Goal: Task Accomplishment & Management: Use online tool/utility

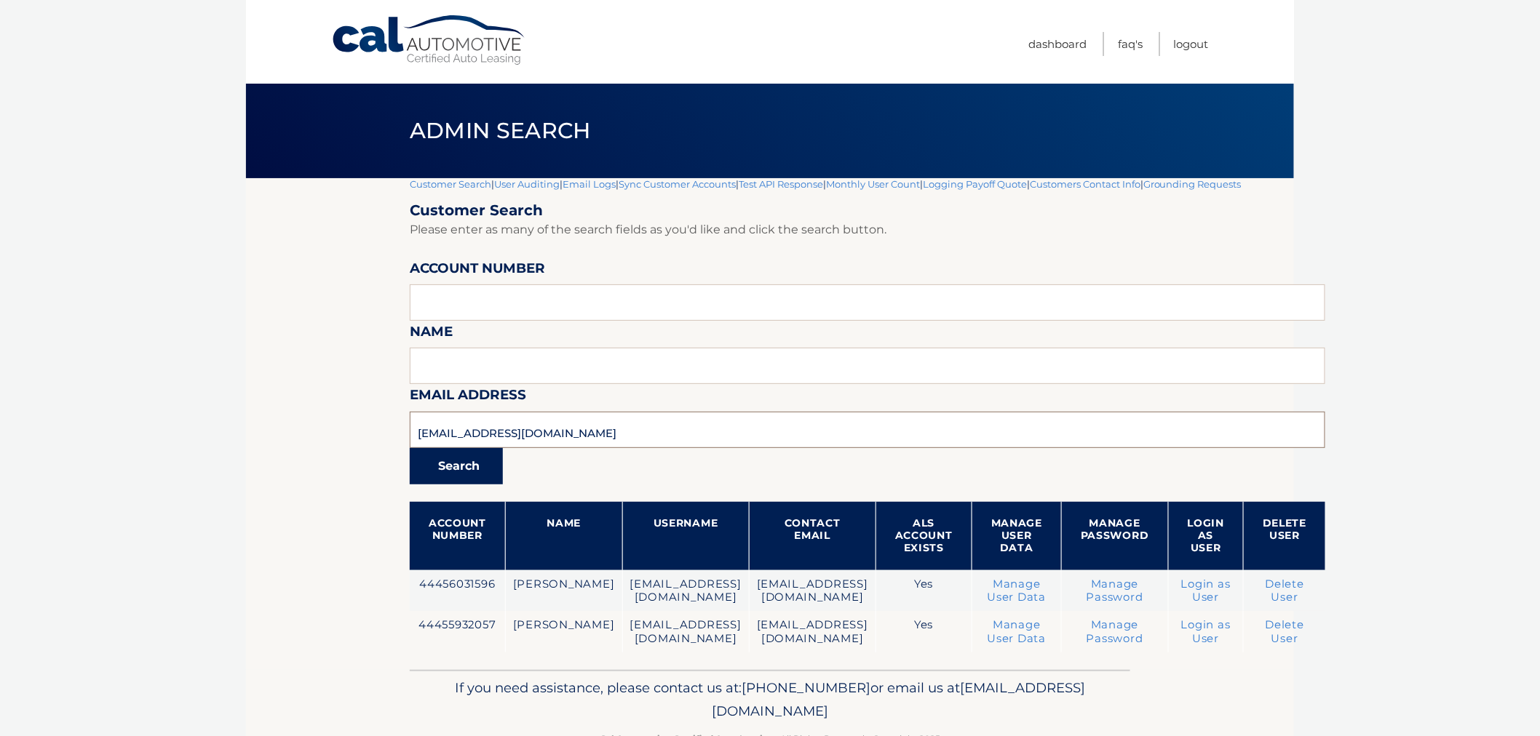
drag, startPoint x: 401, startPoint y: 420, endPoint x: 471, endPoint y: 450, distance: 76.0
click at [344, 418] on section "Customer Search | User Auditing | Email Logs | Sync Customer Accounts | Test AP…" at bounding box center [770, 424] width 1048 height 492
paste input "[PERSON_NAME][EMAIL_ADDRESS]"
type input "[PERSON_NAME][EMAIL_ADDRESS][DOMAIN_NAME]"
click at [461, 458] on button "Search" at bounding box center [456, 466] width 93 height 36
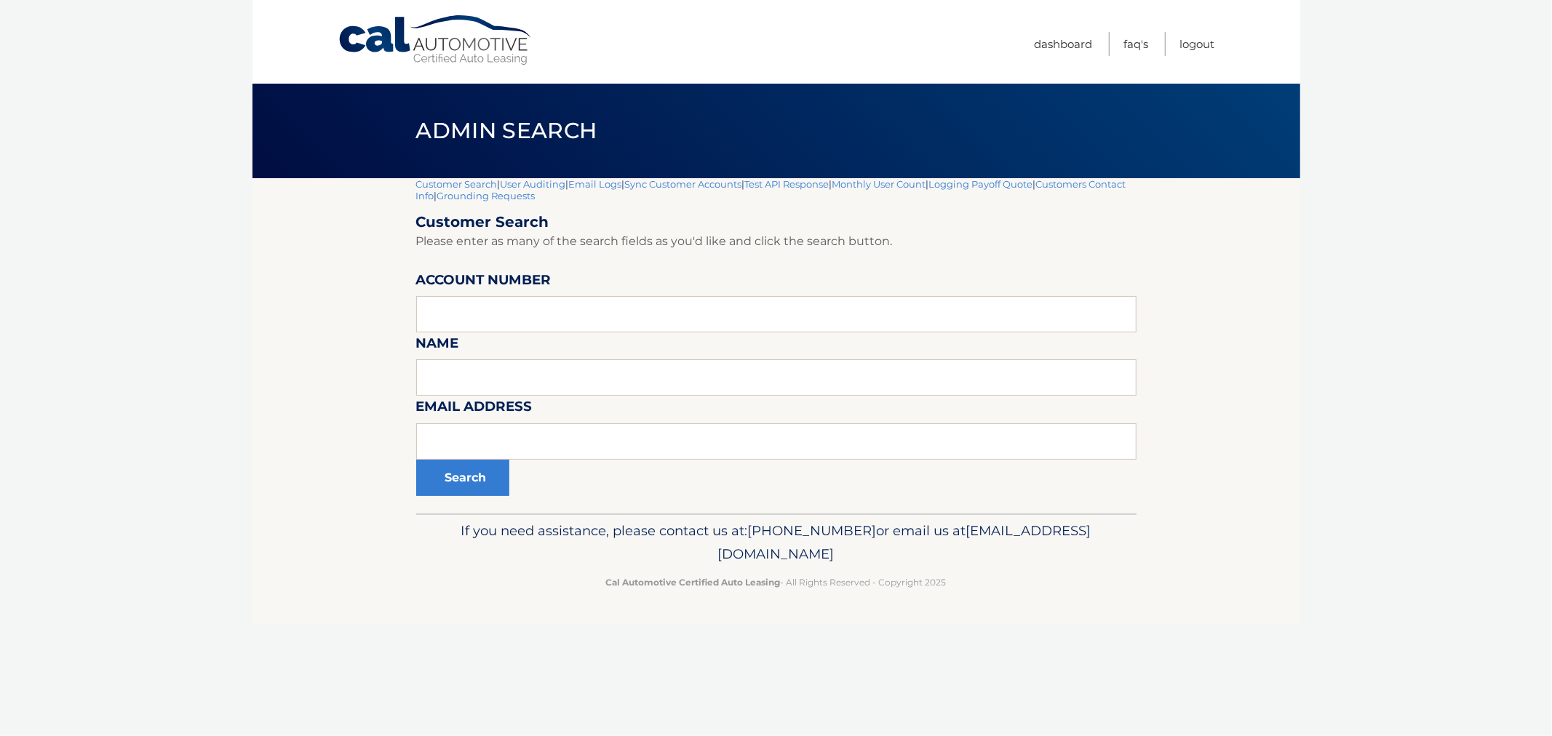
click at [519, 295] on label "Account Number" at bounding box center [483, 282] width 135 height 27
click at [493, 318] on input "text" at bounding box center [776, 314] width 720 height 36
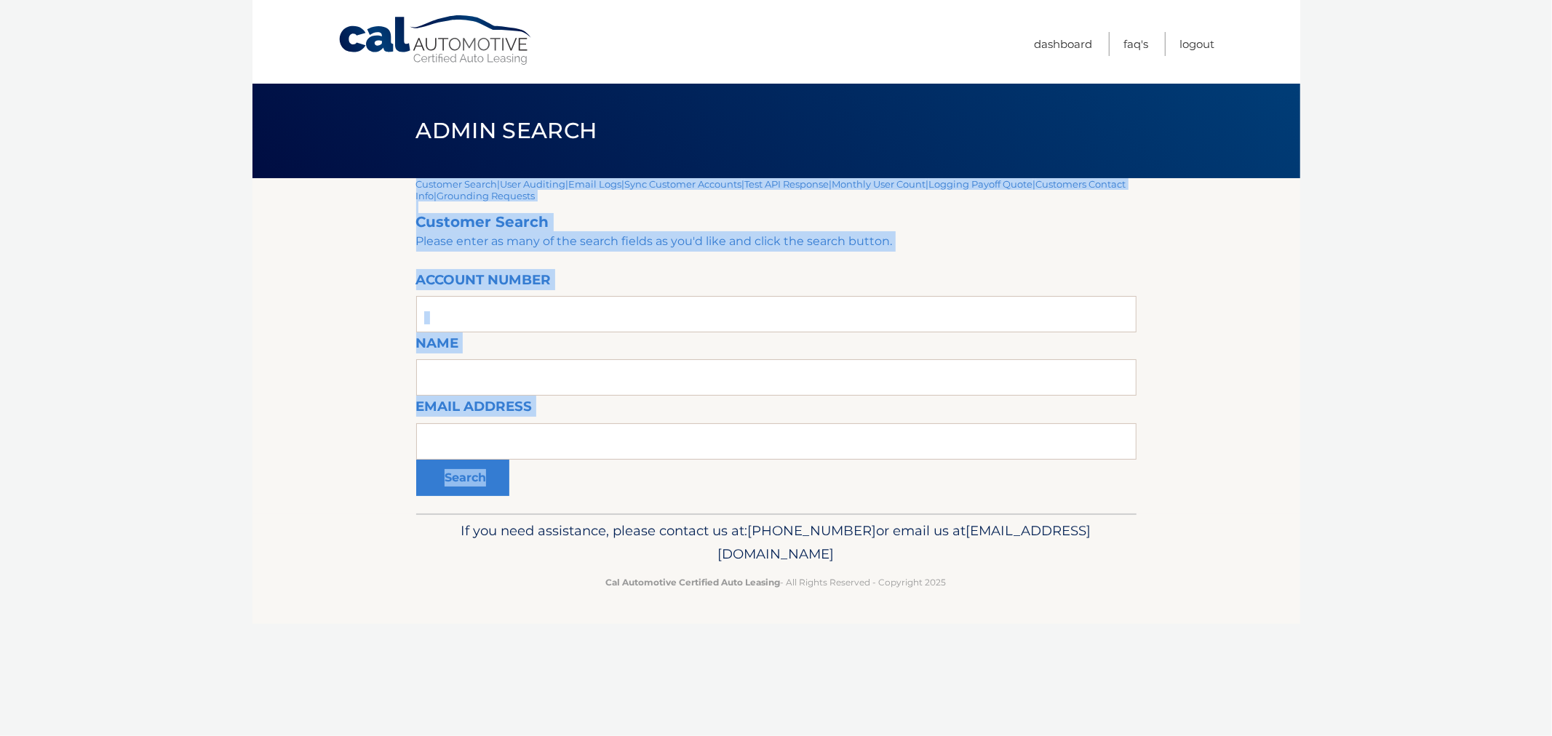
drag, startPoint x: 406, startPoint y: 279, endPoint x: 801, endPoint y: 469, distance: 438.4
click at [757, 468] on section "Customer Search | User Auditing | Email Logs | Sync Customer Accounts | Test AP…" at bounding box center [776, 345] width 1048 height 335
click at [910, 483] on div "Search" at bounding box center [776, 478] width 720 height 36
click at [672, 437] on input "text" at bounding box center [776, 441] width 720 height 36
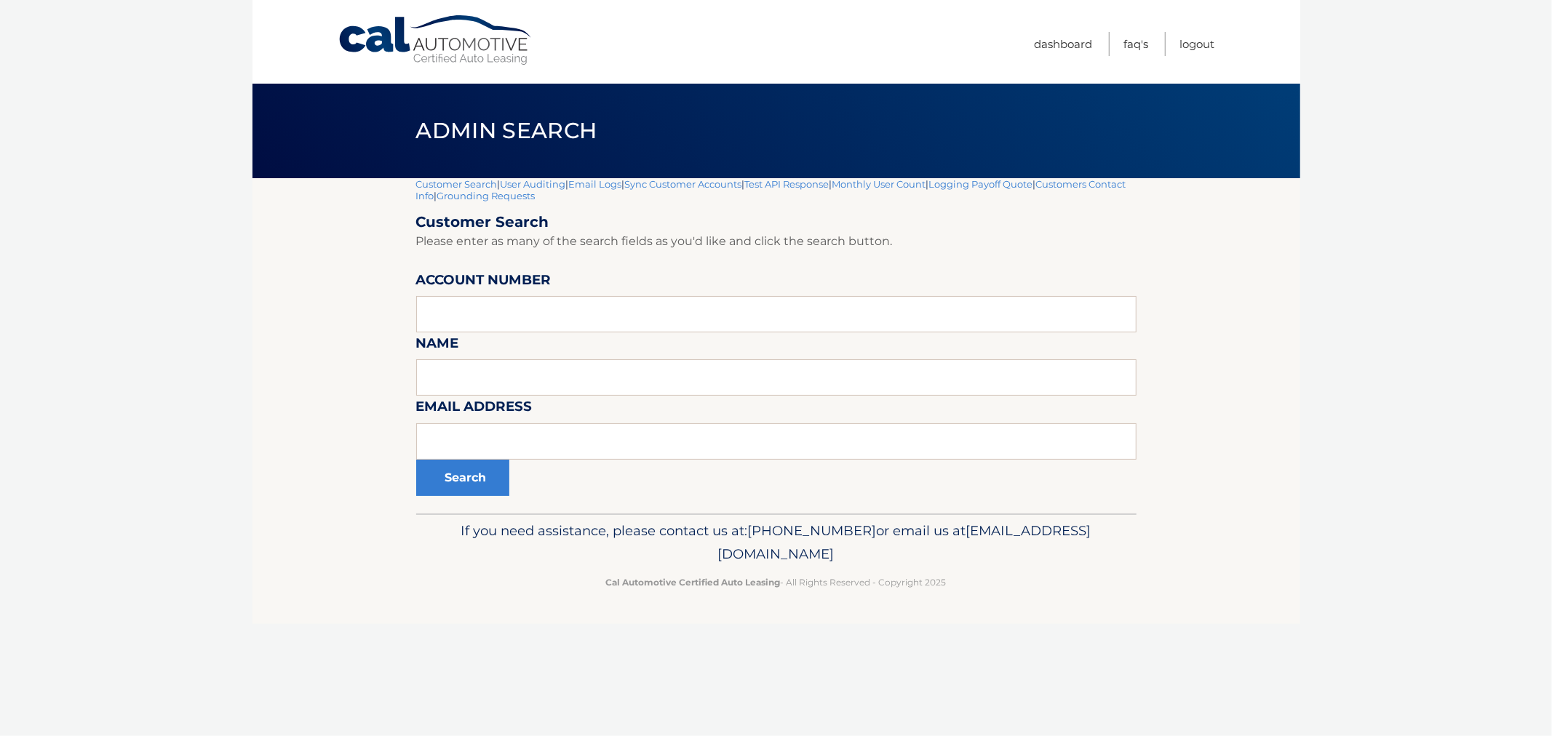
click at [294, 417] on section "Customer Search | User Auditing | Email Logs | Sync Customer Accounts | Test AP…" at bounding box center [776, 345] width 1048 height 335
click at [483, 445] on input "text" at bounding box center [776, 441] width 720 height 36
paste input "[PERSON_NAME][EMAIL_ADDRESS][DOMAIN_NAME]"
type input "[PERSON_NAME][EMAIL_ADDRESS][DOMAIN_NAME]"
click at [479, 480] on button "Search" at bounding box center [462, 478] width 93 height 36
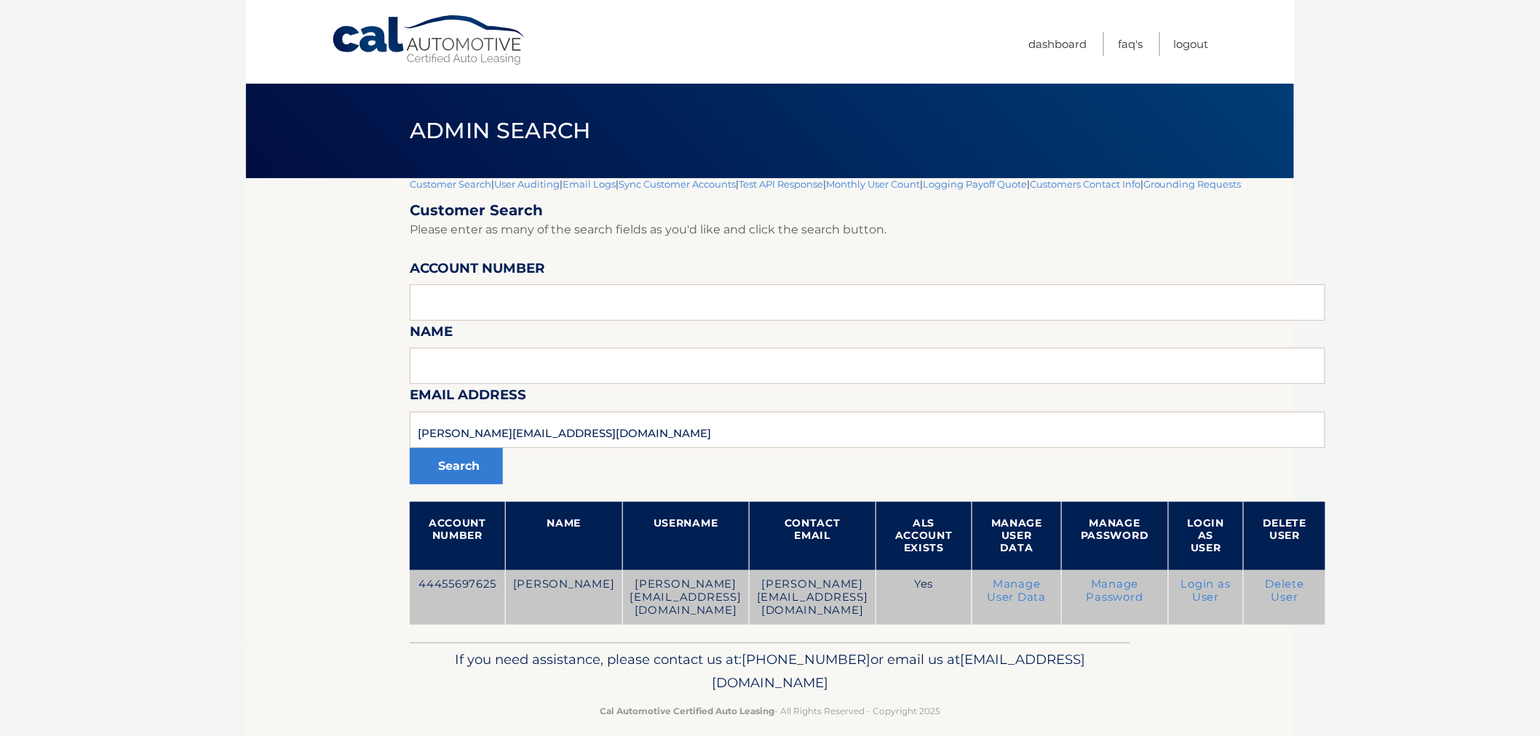
click at [461, 585] on td "44455697625" at bounding box center [457, 597] width 95 height 55
copy td "44455697625"
